Goal: Find specific page/section: Find specific page/section

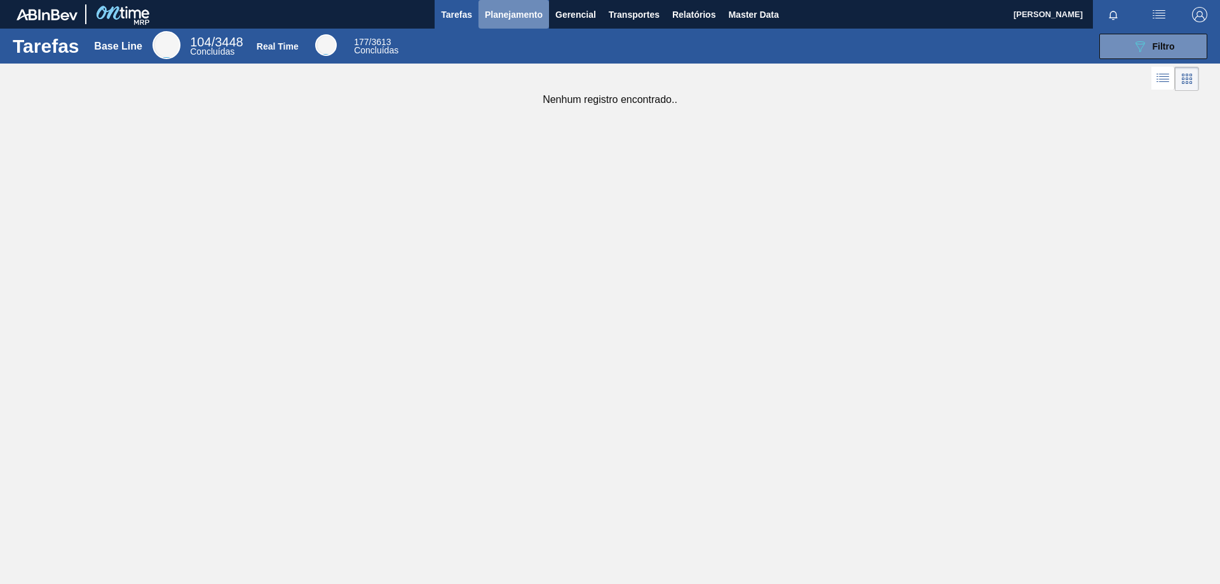
click at [513, 8] on span "Planejamento" at bounding box center [514, 14] width 58 height 15
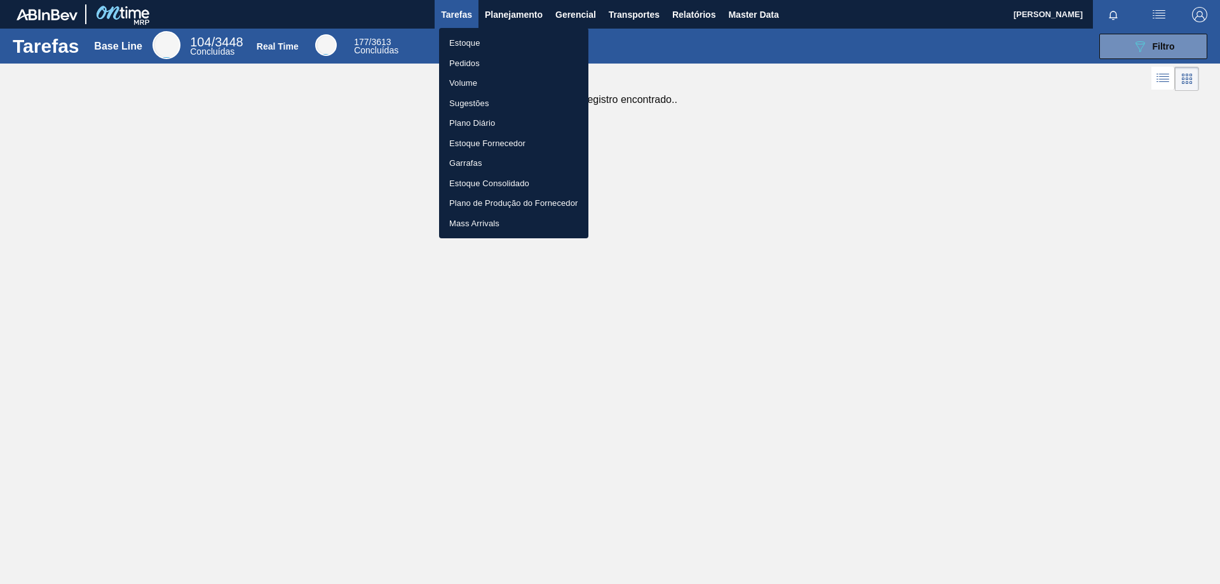
click at [472, 44] on li "Estoque" at bounding box center [513, 43] width 149 height 20
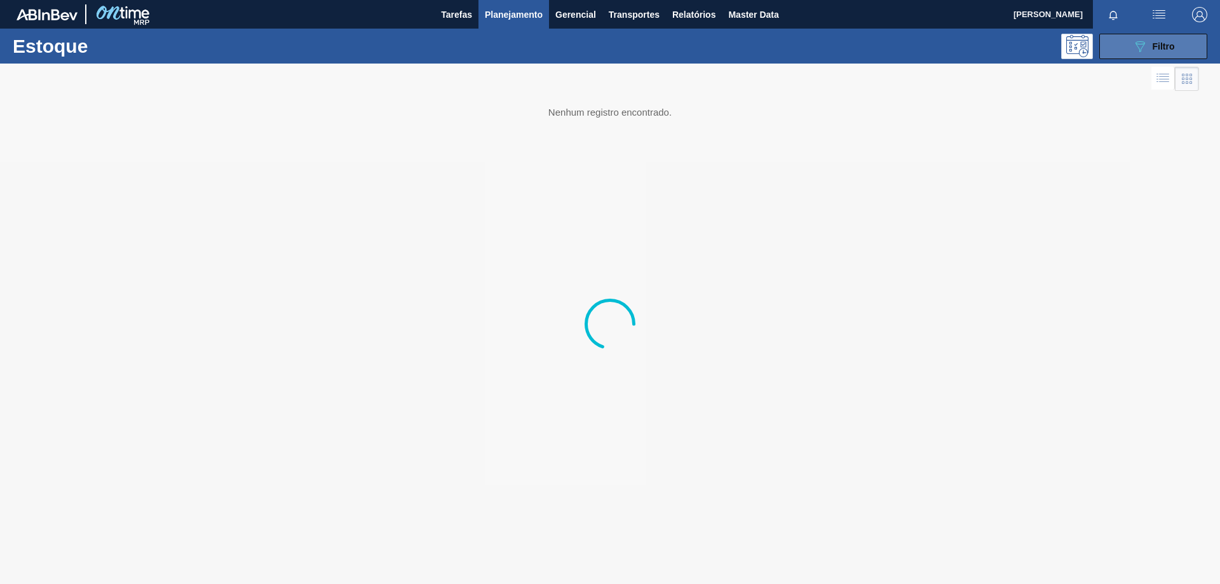
click at [1168, 47] on span "Filtro" at bounding box center [1164, 46] width 22 height 10
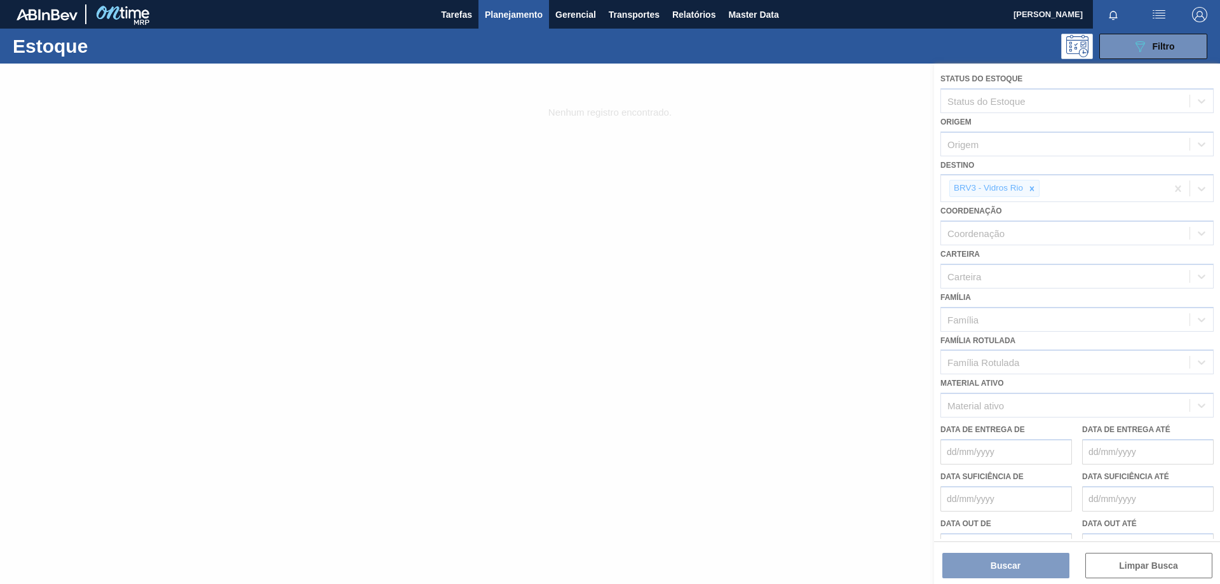
click at [1029, 187] on div at bounding box center [610, 324] width 1220 height 520
click at [1171, 185] on div at bounding box center [610, 324] width 1220 height 520
click at [1169, 187] on div at bounding box center [610, 324] width 1220 height 520
click at [897, 235] on div at bounding box center [610, 324] width 1220 height 520
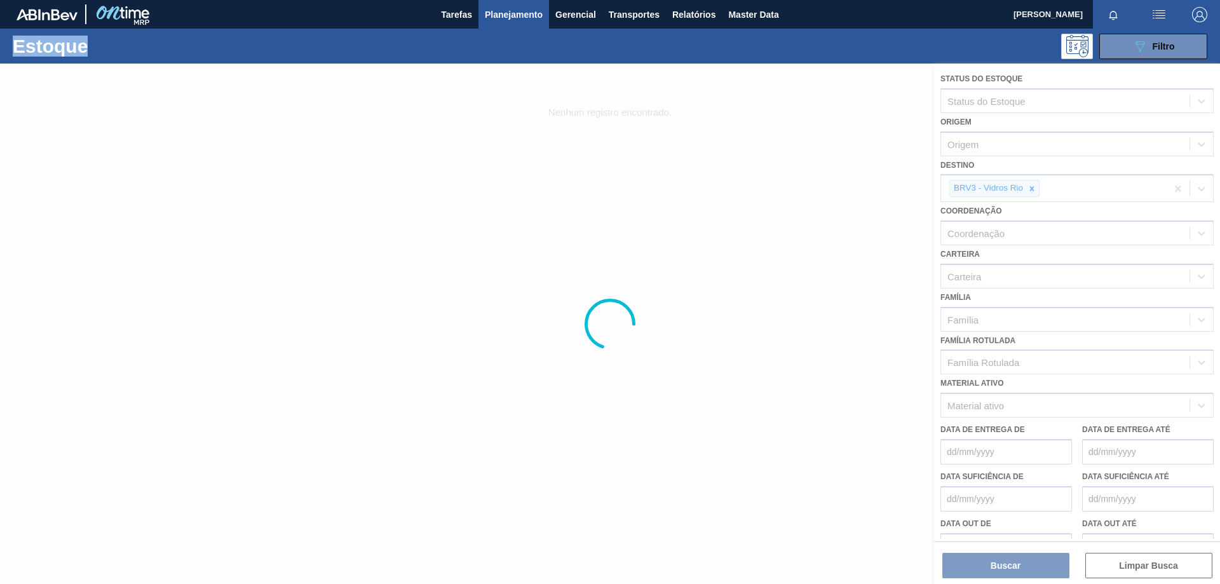
click at [898, 235] on div at bounding box center [610, 324] width 1220 height 520
click at [900, 234] on div at bounding box center [610, 324] width 1220 height 520
click at [595, 15] on span "Gerencial" at bounding box center [575, 14] width 41 height 15
click at [515, 20] on div at bounding box center [610, 292] width 1220 height 584
click at [808, 182] on div at bounding box center [610, 324] width 1220 height 520
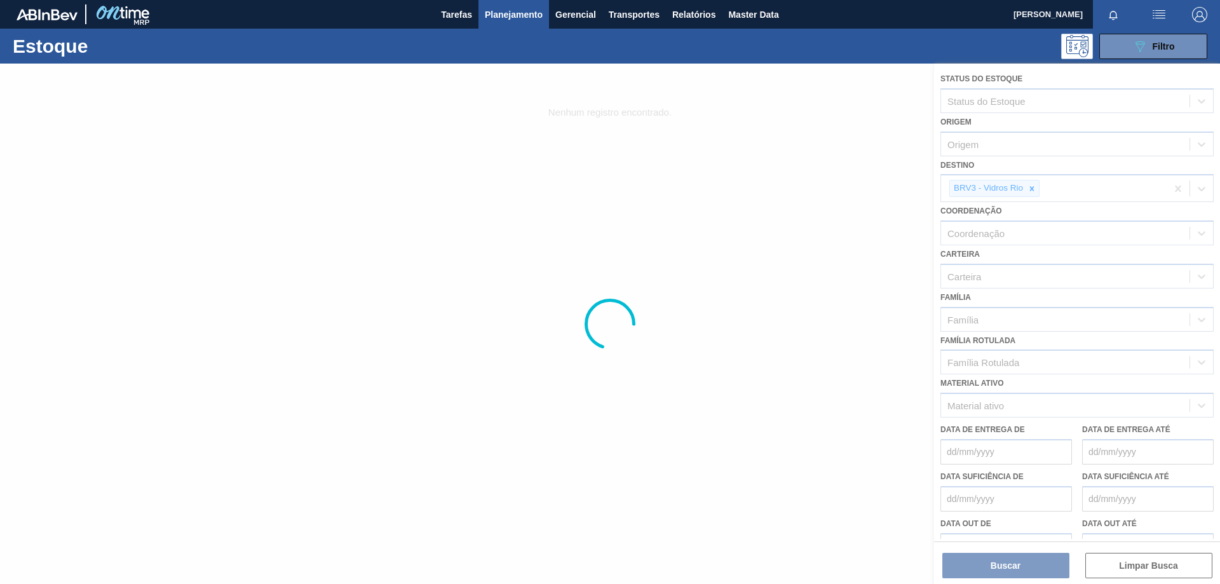
click at [808, 182] on div at bounding box center [610, 324] width 1220 height 520
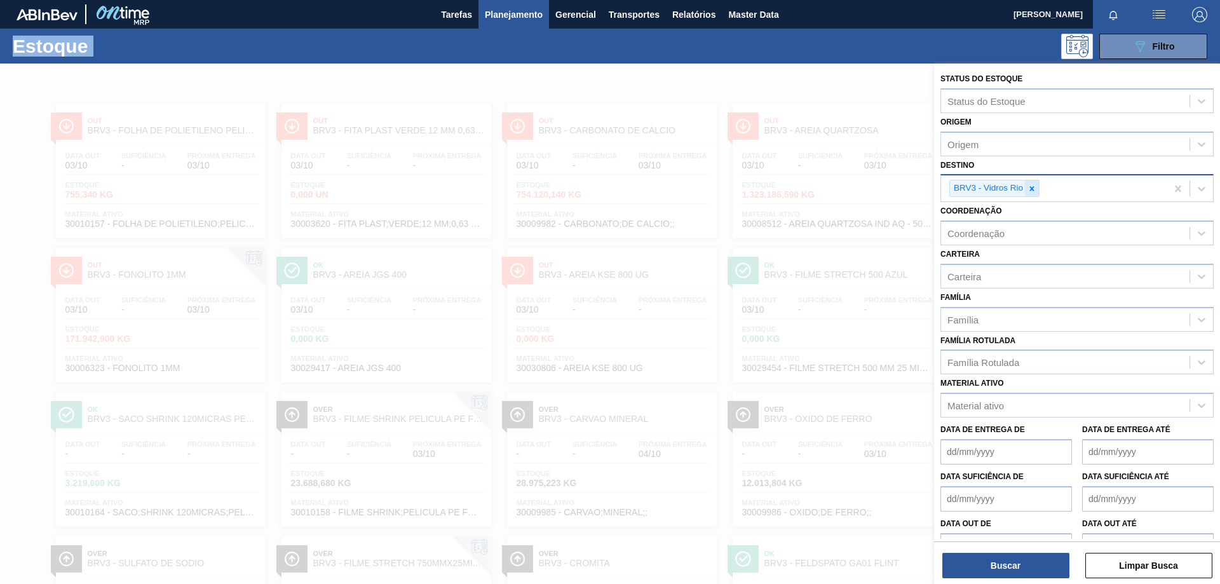
click at [1031, 187] on icon at bounding box center [1032, 188] width 4 height 4
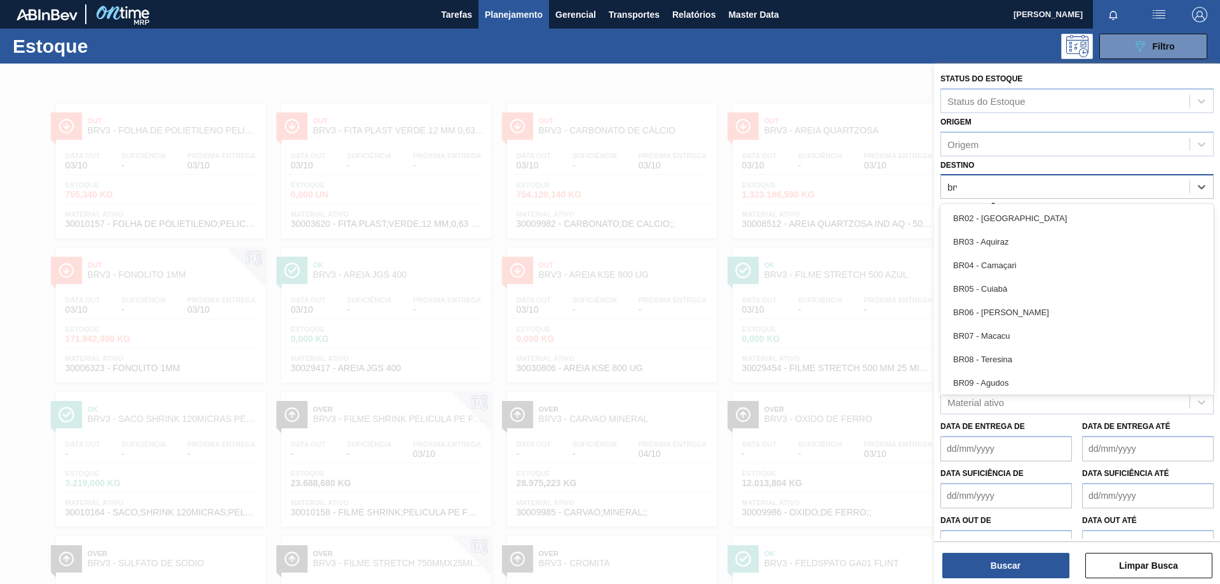
type input "brvc"
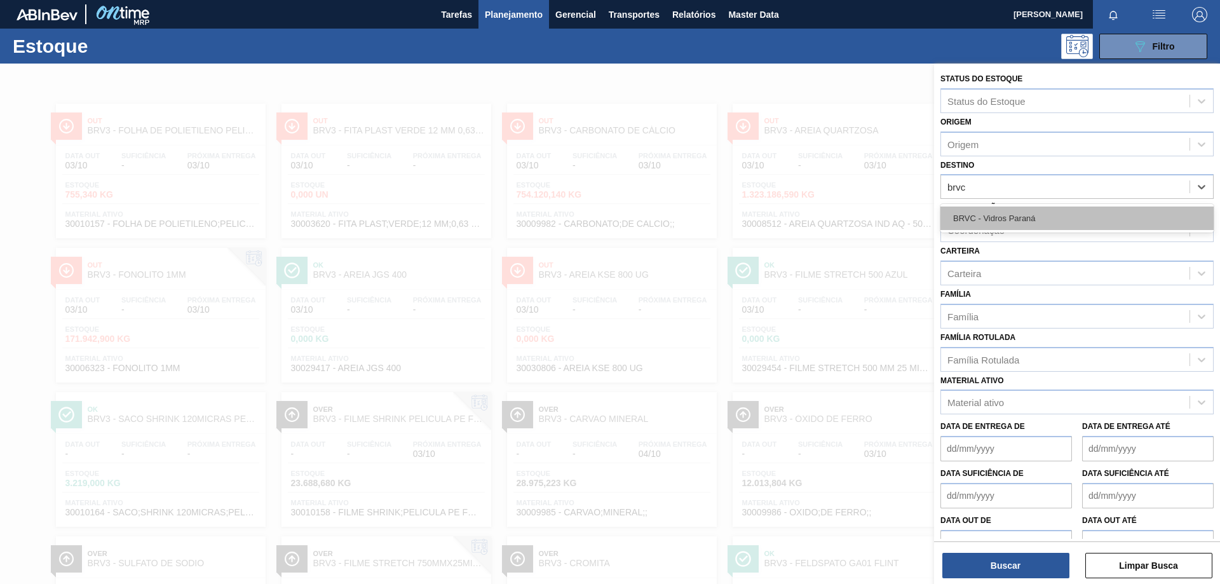
click at [1110, 227] on div "BRVC - Vidros Paraná" at bounding box center [1076, 218] width 273 height 24
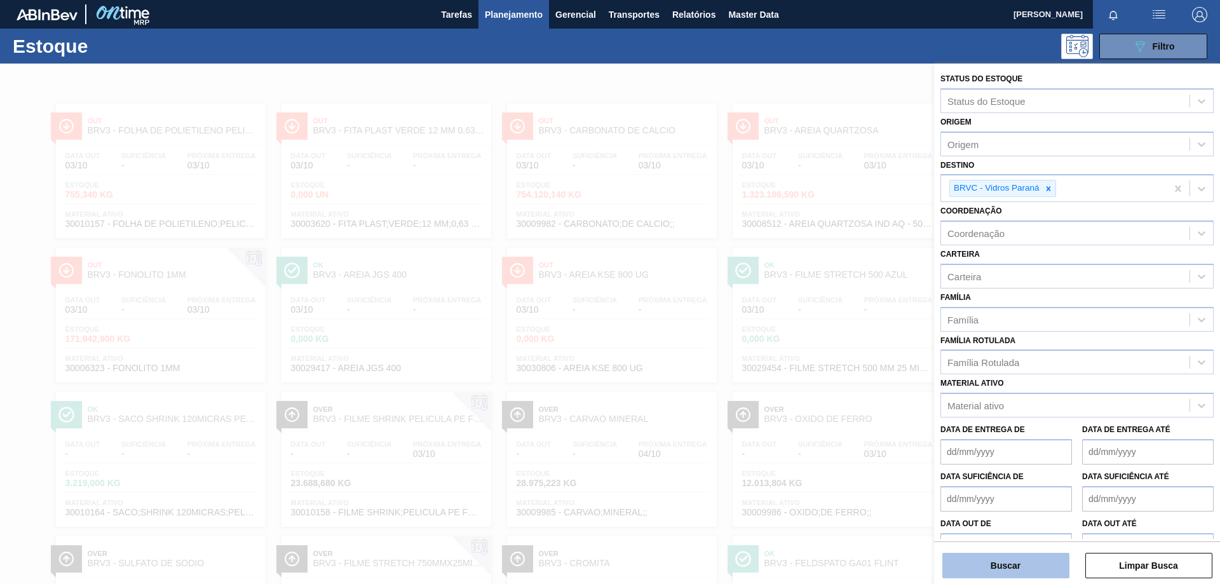
click at [1047, 566] on button "Buscar" at bounding box center [1005, 565] width 127 height 25
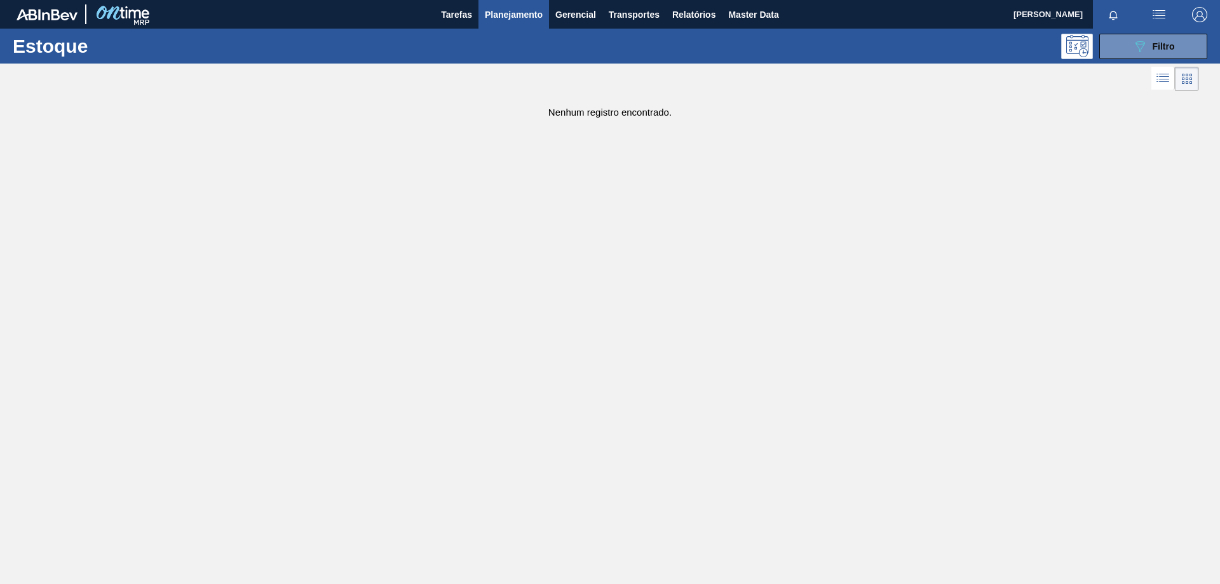
click at [506, 18] on span "Planejamento" at bounding box center [514, 14] width 58 height 15
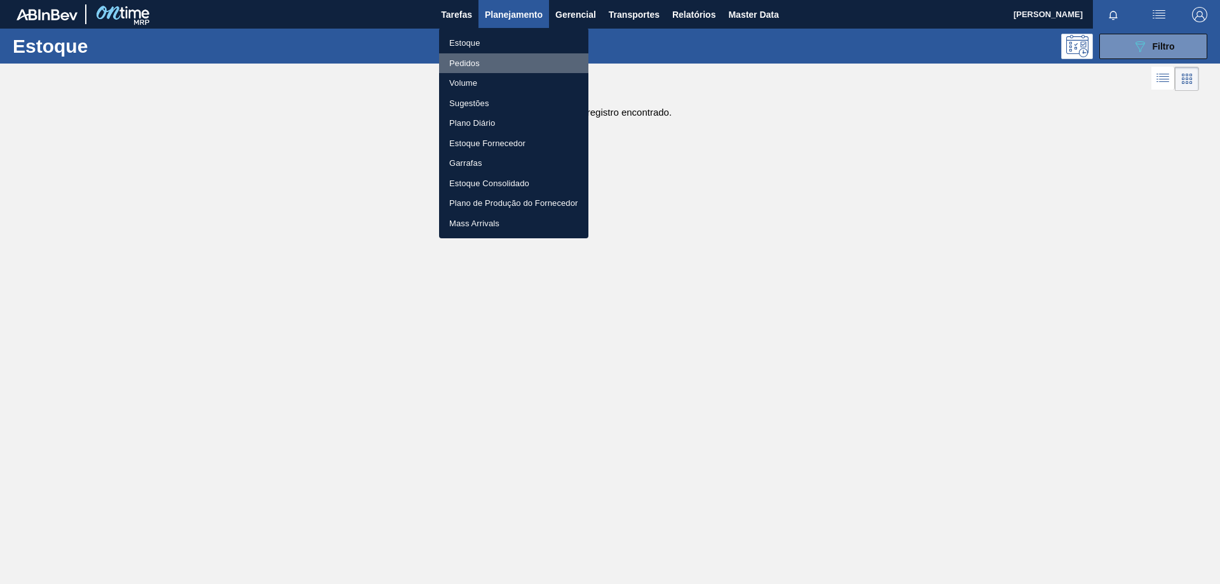
click at [470, 62] on li "Pedidos" at bounding box center [513, 63] width 149 height 20
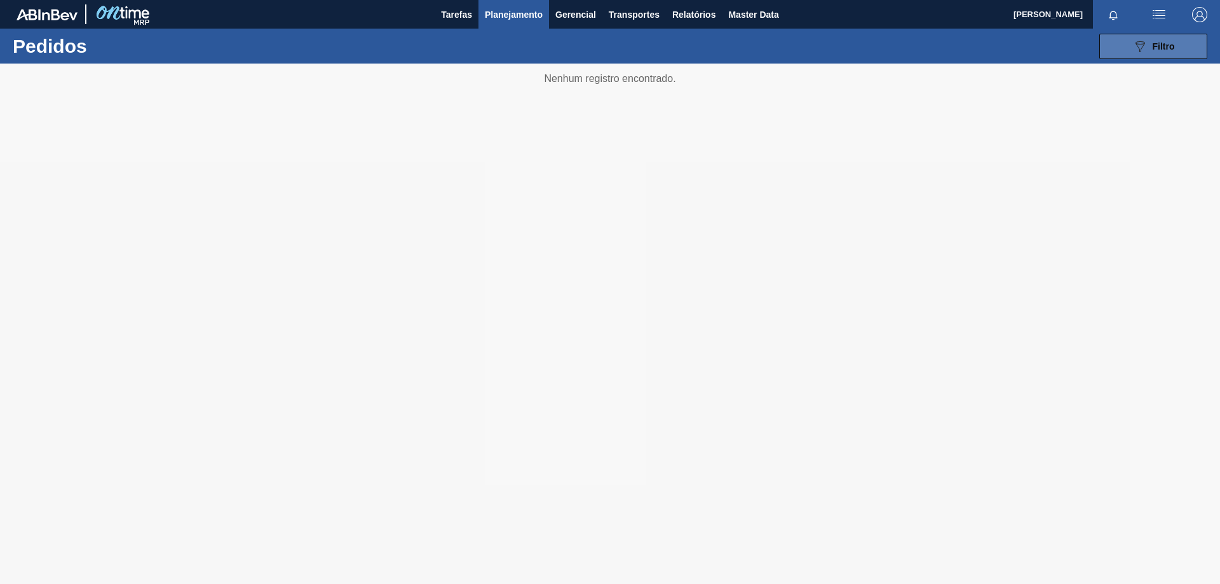
click at [1170, 46] on span "Filtro" at bounding box center [1164, 46] width 22 height 10
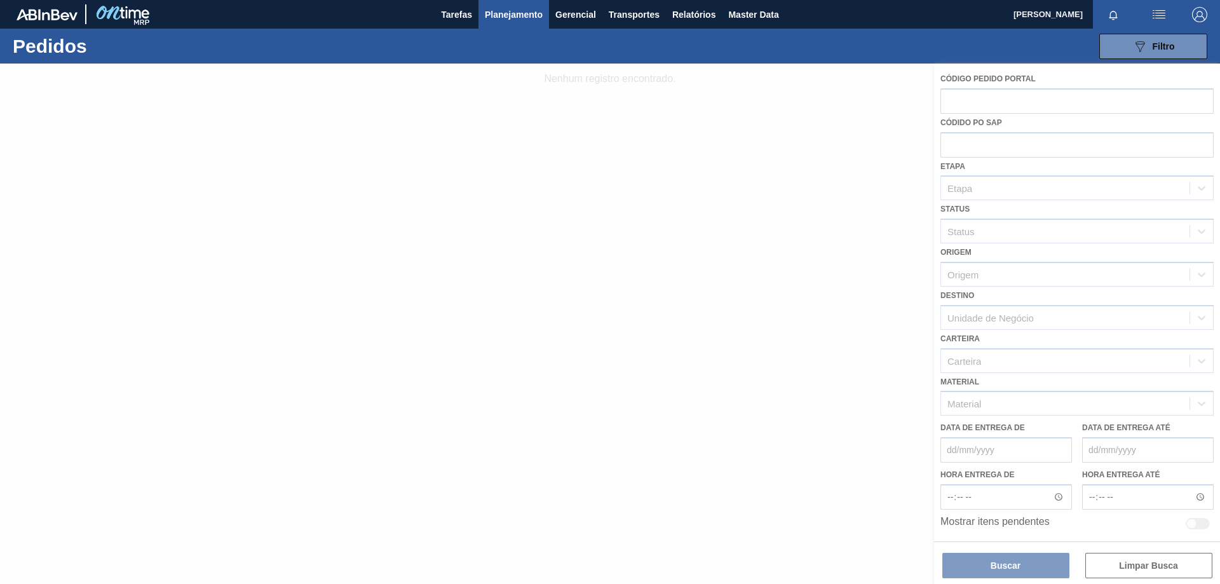
click at [1052, 315] on div at bounding box center [610, 324] width 1220 height 520
click at [1140, 315] on div at bounding box center [610, 324] width 1220 height 520
click at [1166, 323] on div at bounding box center [610, 324] width 1220 height 520
click at [1124, 321] on div at bounding box center [610, 324] width 1220 height 520
click at [1096, 320] on div at bounding box center [610, 324] width 1220 height 520
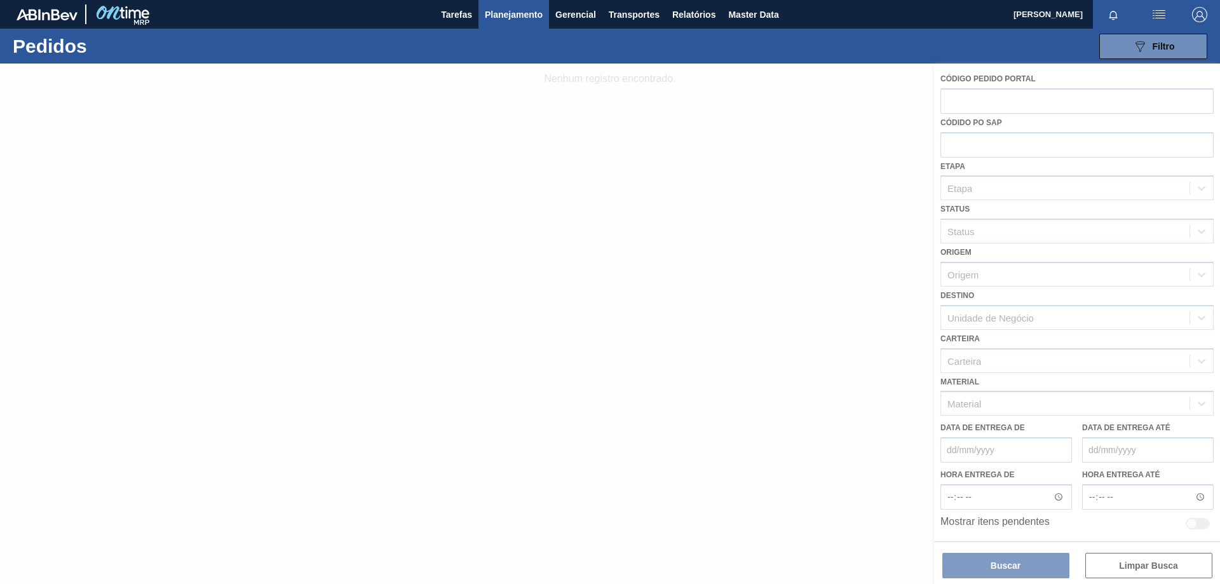
click at [1093, 320] on div at bounding box center [610, 324] width 1220 height 520
click at [1108, 323] on div at bounding box center [610, 324] width 1220 height 520
click at [1094, 311] on div at bounding box center [610, 324] width 1220 height 520
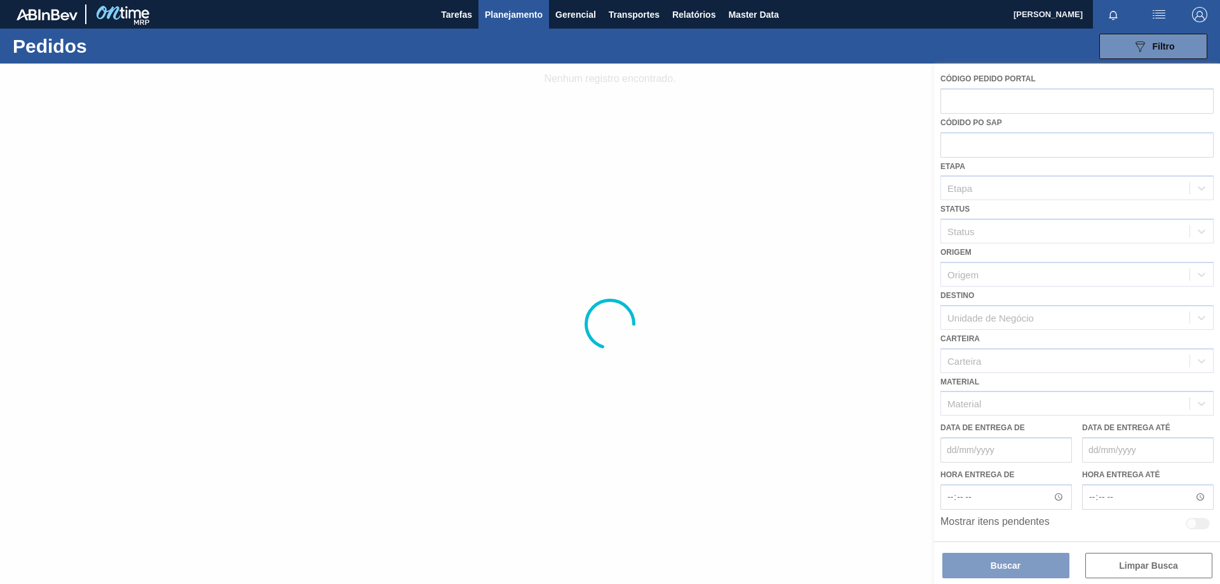
click at [1105, 312] on div at bounding box center [610, 324] width 1220 height 520
click at [1105, 313] on div at bounding box center [610, 324] width 1220 height 520
click at [1106, 314] on div at bounding box center [610, 324] width 1220 height 520
click at [1107, 315] on div at bounding box center [610, 324] width 1220 height 520
click at [1194, 314] on div at bounding box center [610, 324] width 1220 height 520
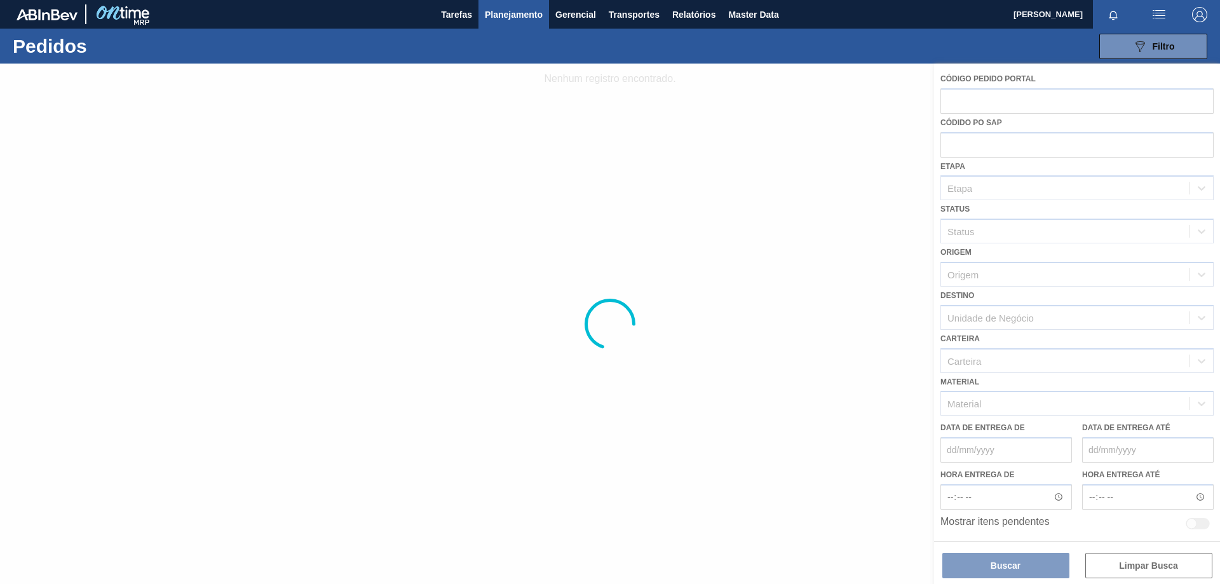
click at [1195, 314] on div at bounding box center [610, 324] width 1220 height 520
drag, startPoint x: 1195, startPoint y: 314, endPoint x: 1145, endPoint y: 320, distance: 50.5
click at [1194, 315] on div at bounding box center [610, 324] width 1220 height 520
click at [1118, 321] on div at bounding box center [610, 324] width 1220 height 520
click at [1118, 322] on div at bounding box center [610, 324] width 1220 height 520
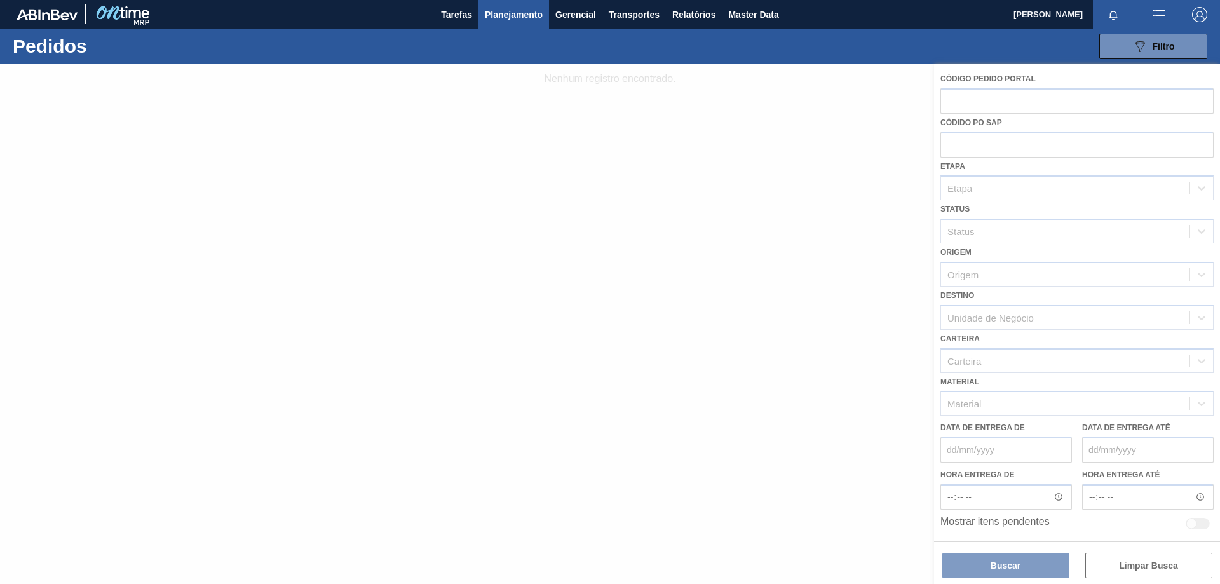
click at [1119, 322] on div at bounding box center [610, 324] width 1220 height 520
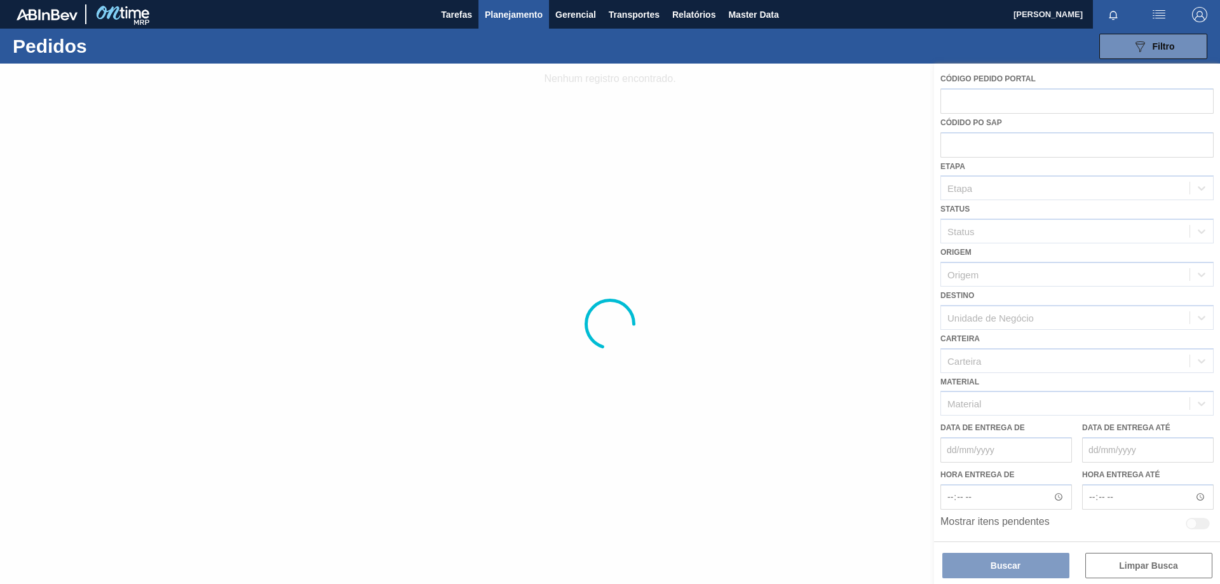
click at [1119, 322] on div at bounding box center [610, 324] width 1220 height 520
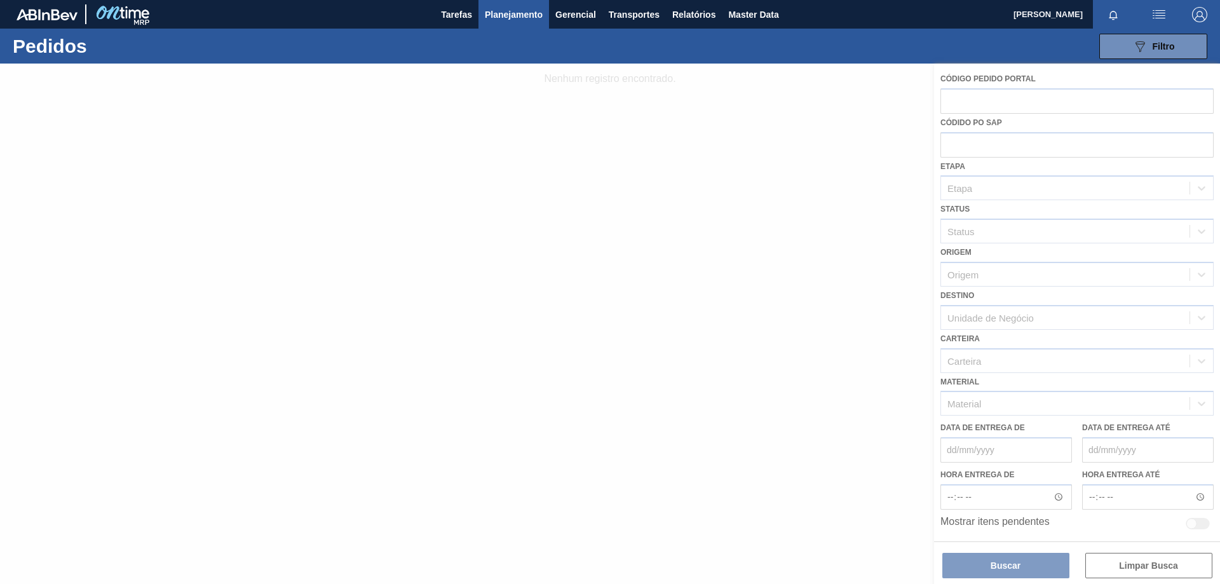
drag, startPoint x: 1119, startPoint y: 322, endPoint x: 1125, endPoint y: 325, distance: 6.5
click at [1125, 325] on div at bounding box center [610, 324] width 1220 height 520
click at [1128, 321] on div at bounding box center [610, 324] width 1220 height 520
